Goal: Task Accomplishment & Management: Manage account settings

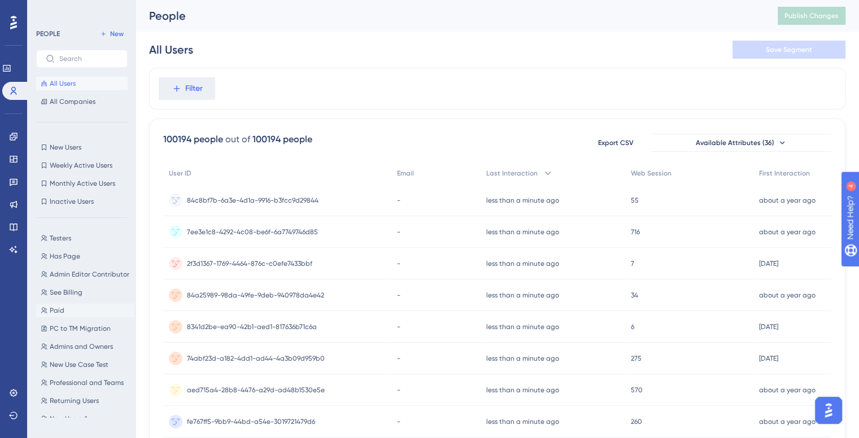
scroll to position [56, 0]
click at [70, 360] on span "New Users-1" at bounding box center [68, 362] width 37 height 9
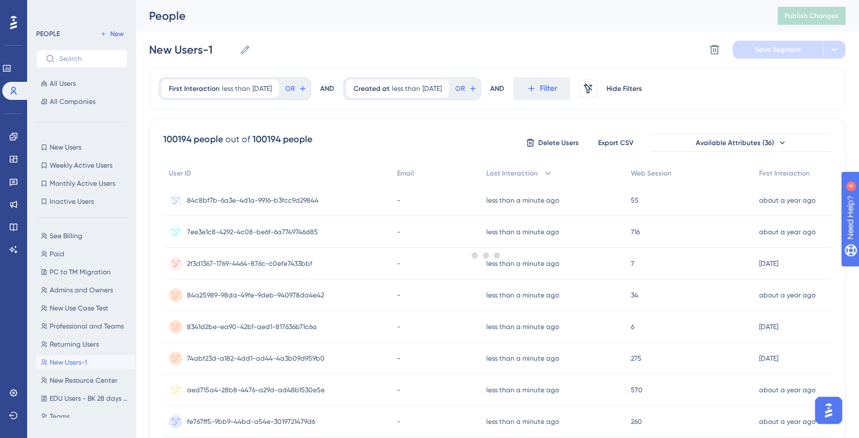
scroll to position [0, 0]
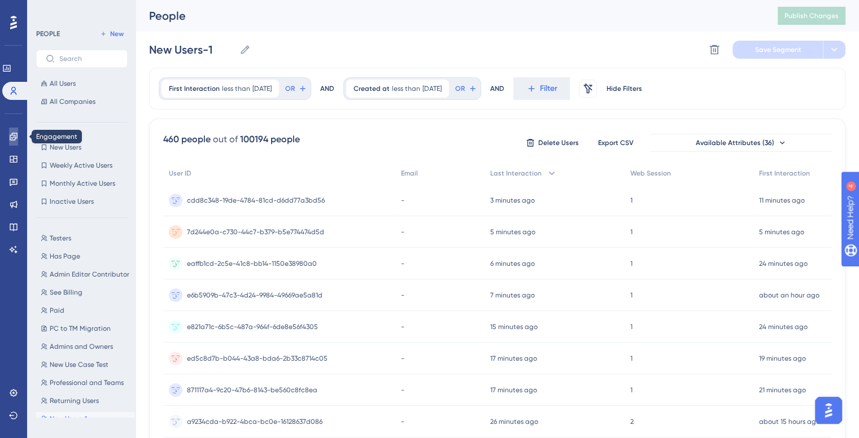
click at [16, 137] on icon at bounding box center [13, 136] width 9 height 9
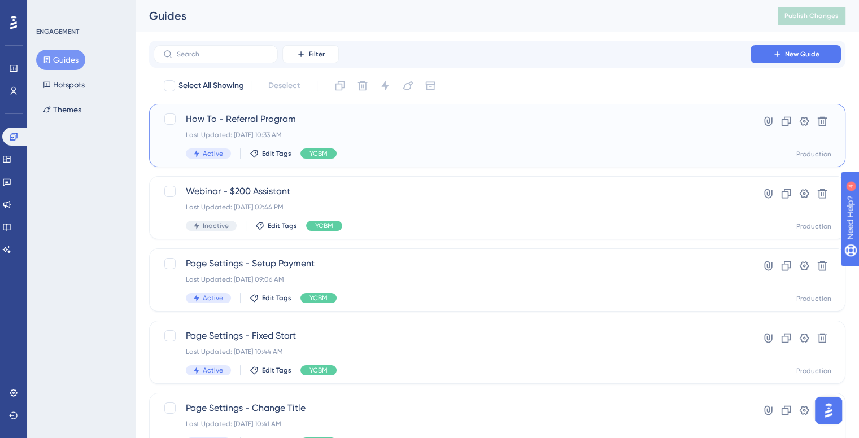
click at [225, 124] on span "How To - Referral Program" at bounding box center [452, 119] width 533 height 14
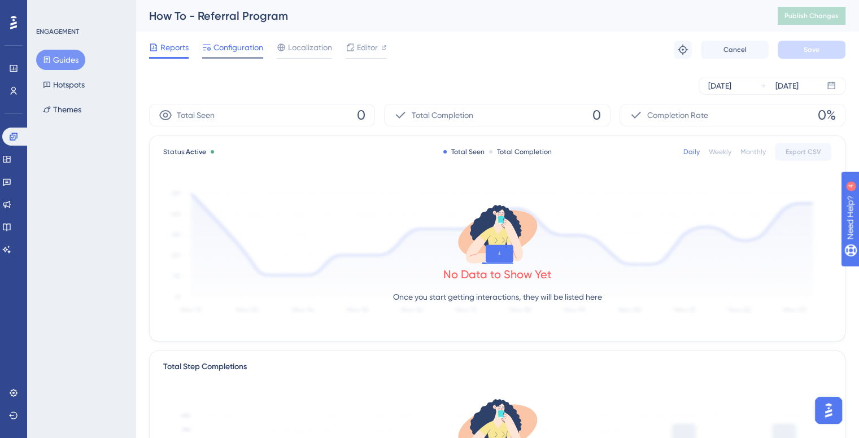
click at [229, 47] on span "Configuration" at bounding box center [239, 48] width 50 height 14
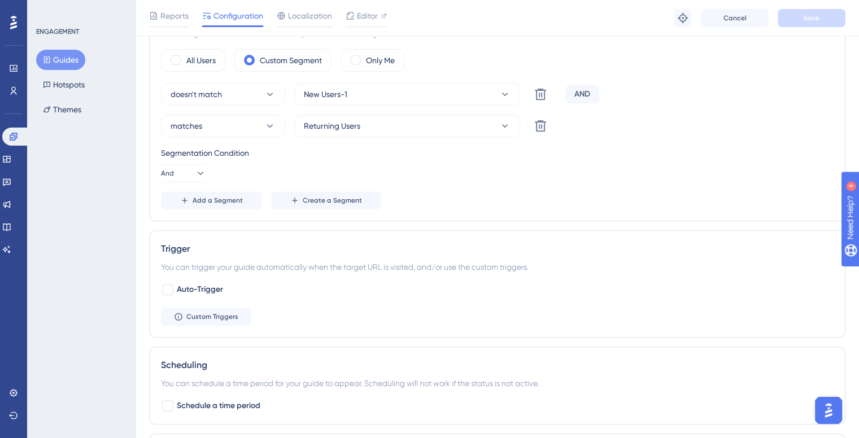
scroll to position [452, 0]
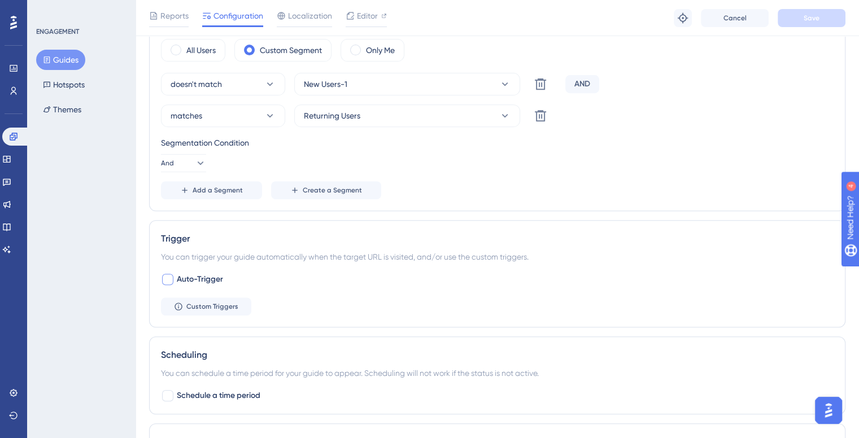
click at [163, 278] on div at bounding box center [167, 279] width 11 height 11
checkbox input "true"
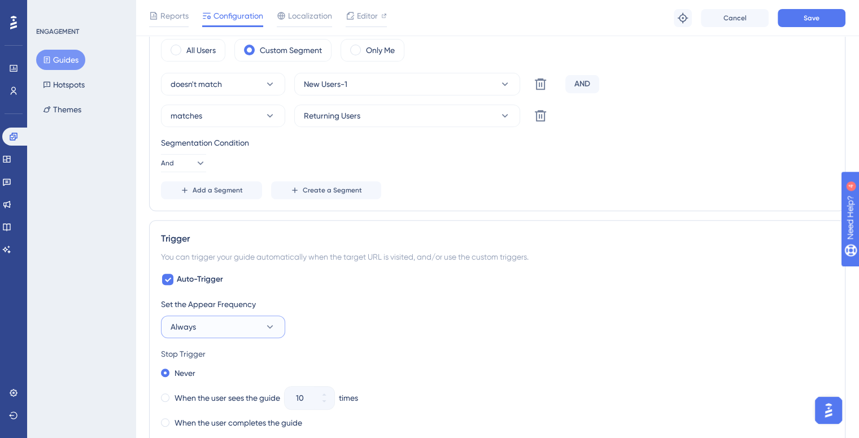
click at [239, 326] on button "Always" at bounding box center [223, 327] width 124 height 23
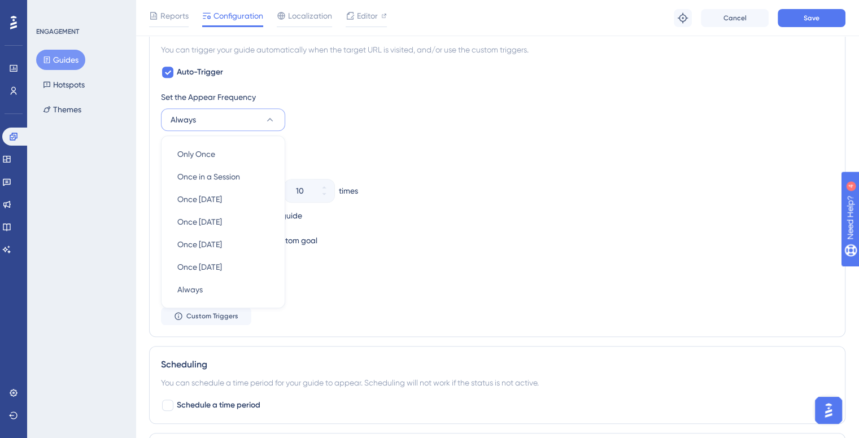
click at [316, 147] on div "Stop Trigger" at bounding box center [497, 147] width 673 height 14
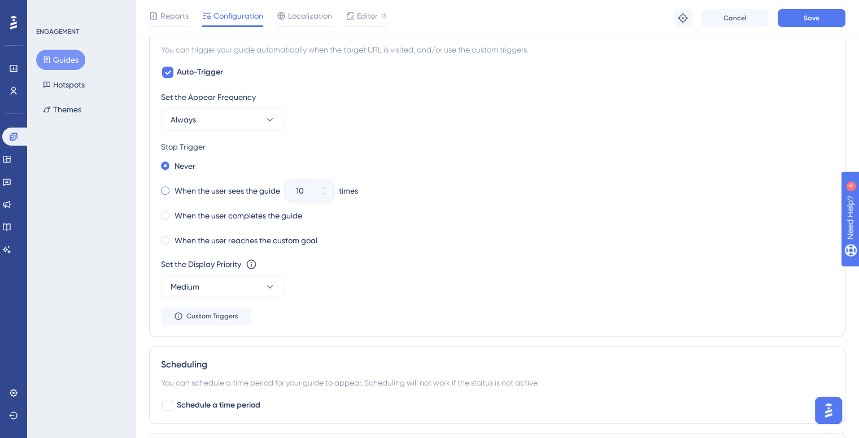
click at [232, 185] on label "When the user sees the guide" at bounding box center [228, 191] width 106 height 14
click at [326, 186] on icon at bounding box center [324, 187] width 4 height 2
click at [325, 199] on button "11" at bounding box center [324, 196] width 20 height 11
click at [325, 198] on button "10" at bounding box center [324, 196] width 20 height 11
click at [325, 198] on button "9" at bounding box center [324, 196] width 20 height 11
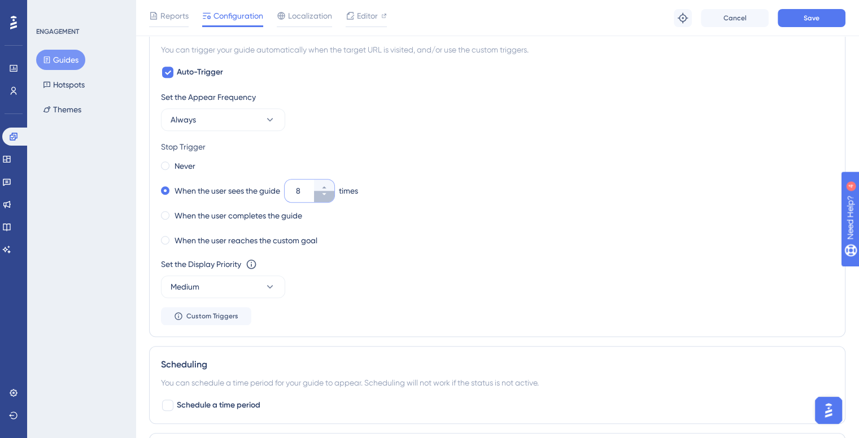
click at [325, 198] on button "8" at bounding box center [324, 196] width 20 height 11
click at [325, 198] on button "7" at bounding box center [324, 196] width 20 height 11
click at [325, 198] on button "6" at bounding box center [324, 196] width 20 height 11
click at [325, 198] on button "5" at bounding box center [324, 196] width 20 height 11
click at [325, 198] on button "4" at bounding box center [324, 196] width 20 height 11
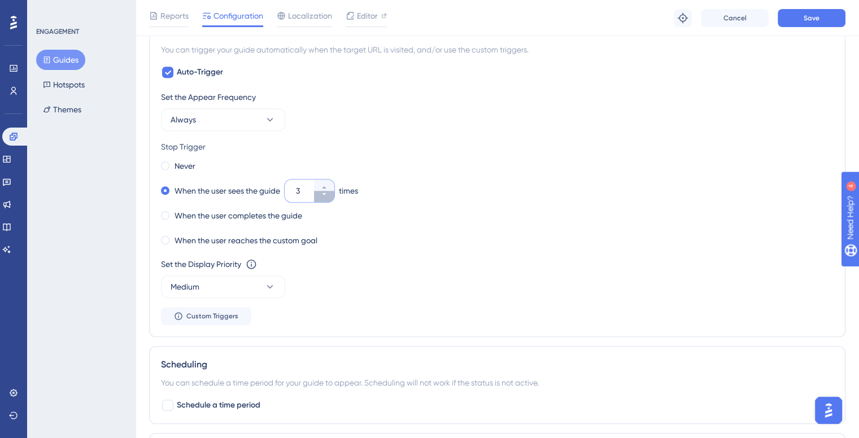
click at [325, 198] on button "3" at bounding box center [324, 196] width 20 height 11
type input "2"
click at [829, 20] on button "Save" at bounding box center [812, 18] width 68 height 18
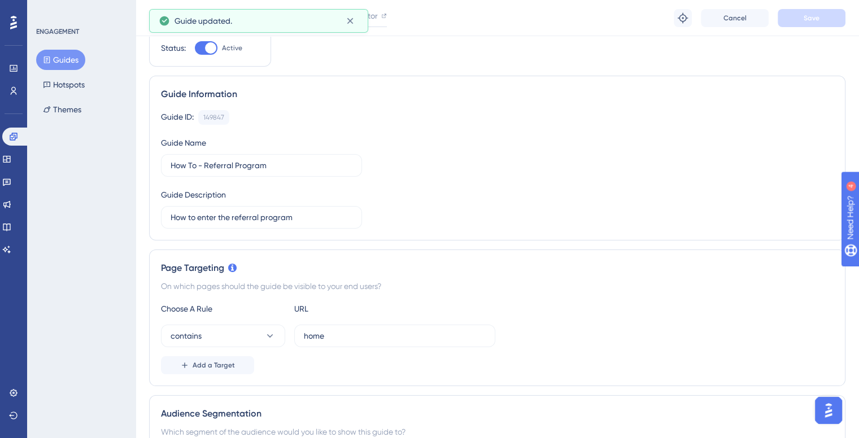
scroll to position [0, 0]
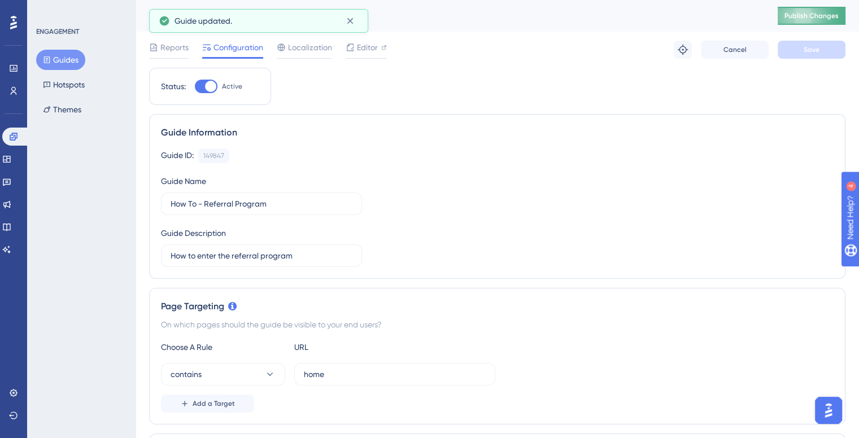
click at [820, 20] on button "Publish Changes" at bounding box center [812, 16] width 68 height 18
